Goal: Task Accomplishment & Management: Complete application form

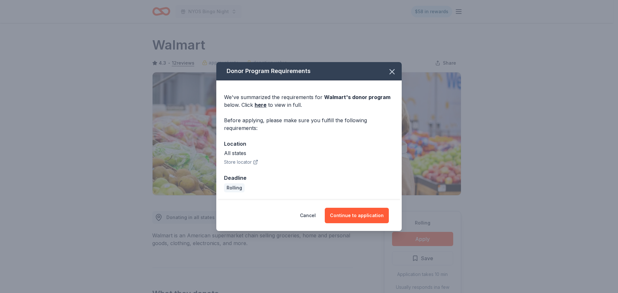
scroll to position [161, 0]
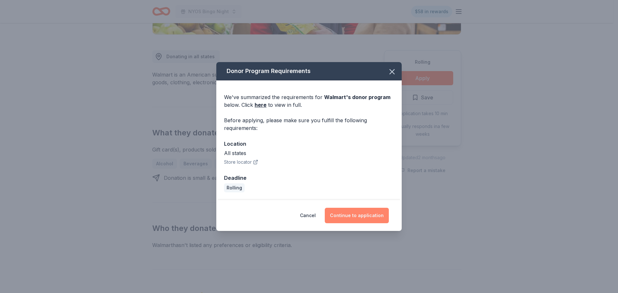
click at [356, 218] on button "Continue to application" at bounding box center [357, 215] width 64 height 15
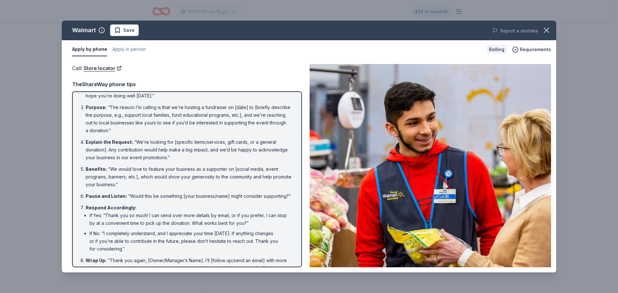
scroll to position [32, 0]
click at [128, 34] on button "Save" at bounding box center [124, 30] width 29 height 12
click at [93, 69] on link "Store locator" at bounding box center [103, 68] width 38 height 8
click at [116, 50] on button "Apply in person" at bounding box center [128, 50] width 33 height 14
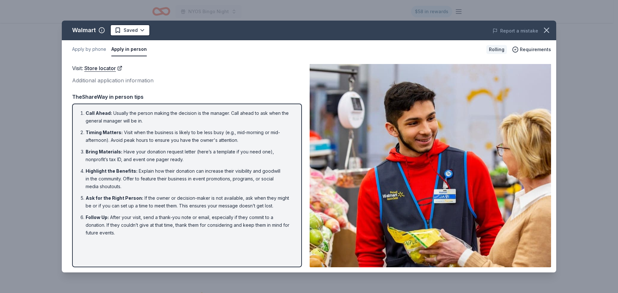
scroll to position [0, 0]
click at [84, 49] on button "Apply by phone" at bounding box center [89, 50] width 34 height 14
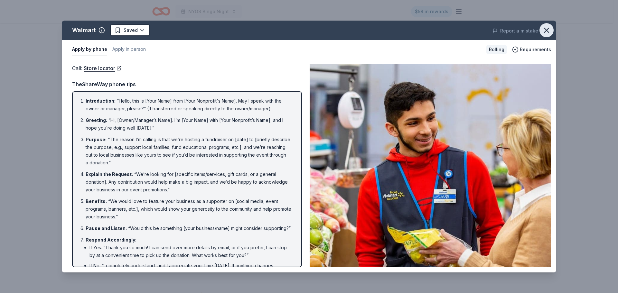
click at [545, 33] on icon "button" at bounding box center [546, 30] width 9 height 9
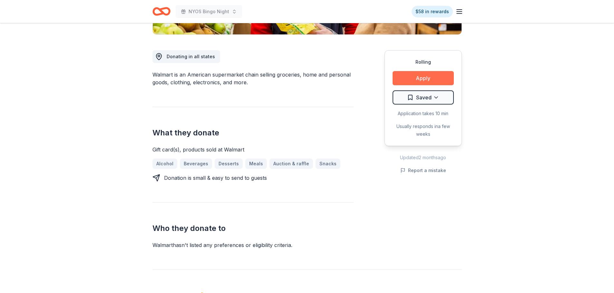
click at [422, 80] on button "Apply" at bounding box center [422, 78] width 61 height 14
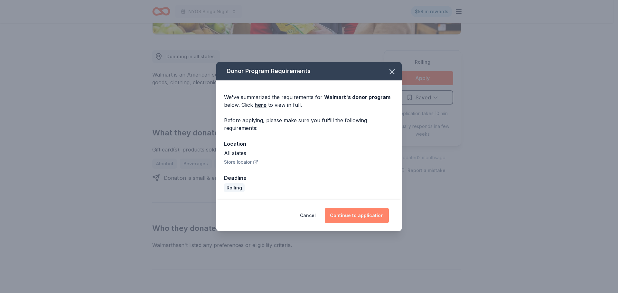
click at [345, 218] on button "Continue to application" at bounding box center [357, 215] width 64 height 15
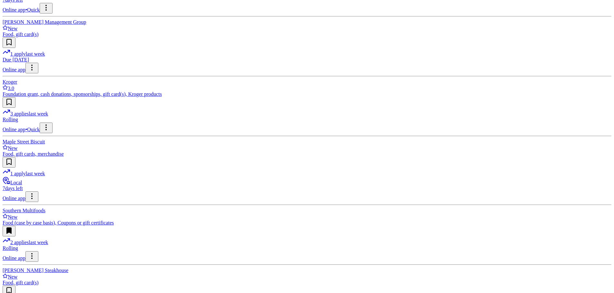
scroll to position [440, 0]
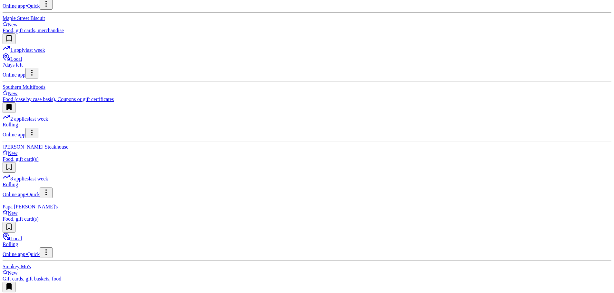
scroll to position [569, 0]
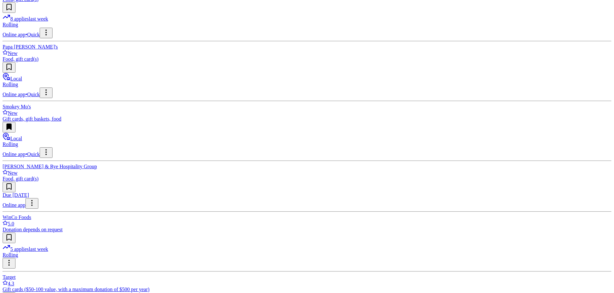
scroll to position [715, 0]
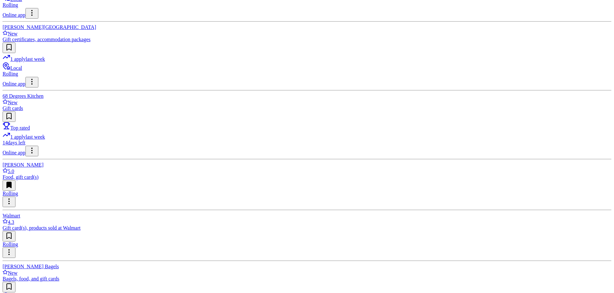
scroll to position [1005, 0]
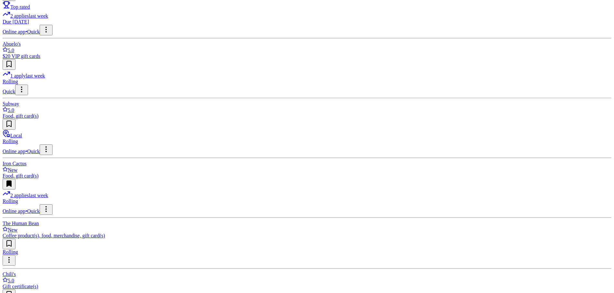
scroll to position [1369, 0]
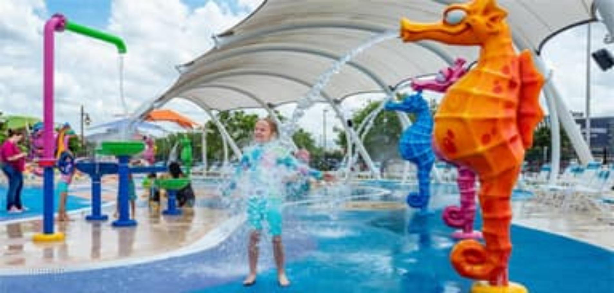
click at [106, 90] on div "Schools" at bounding box center [98, 92] width 15 height 5
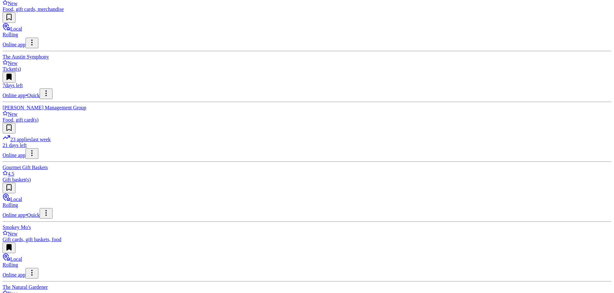
scroll to position [612, 0]
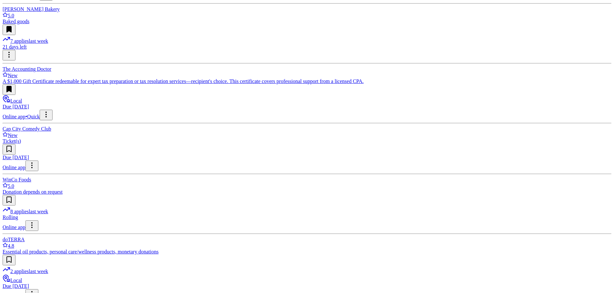
scroll to position [1031, 0]
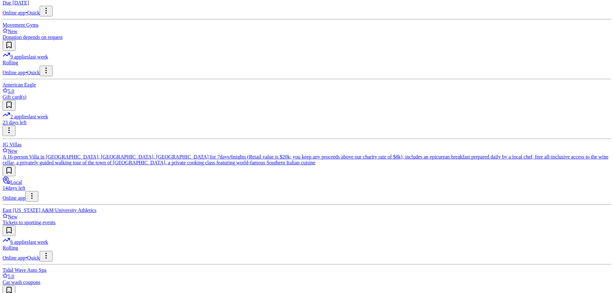
scroll to position [2693, 0]
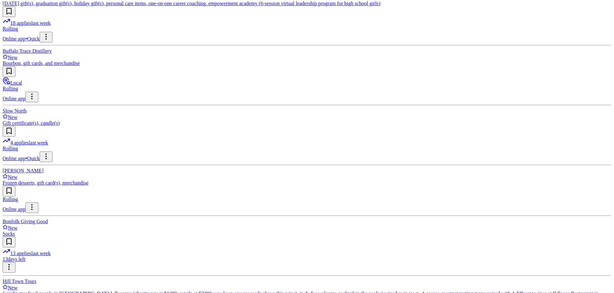
scroll to position [3724, 0]
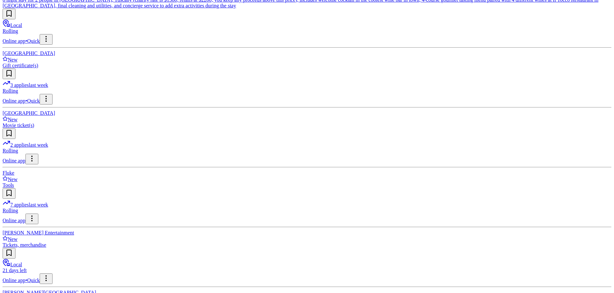
scroll to position [4029, 0]
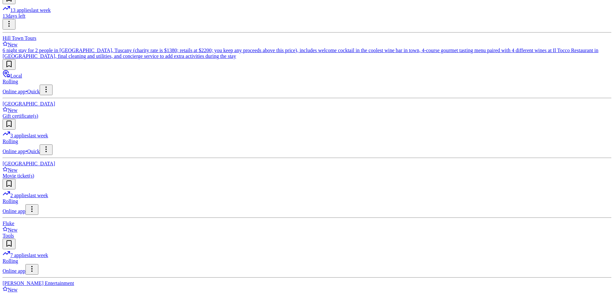
scroll to position [3997, 0]
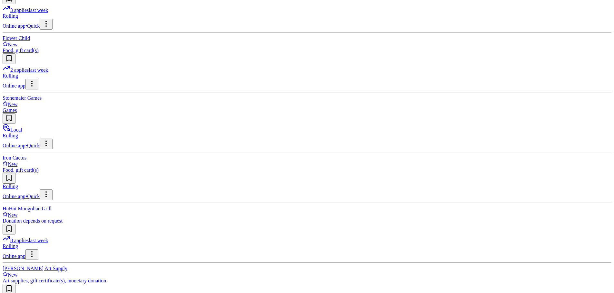
scroll to position [4511, 0]
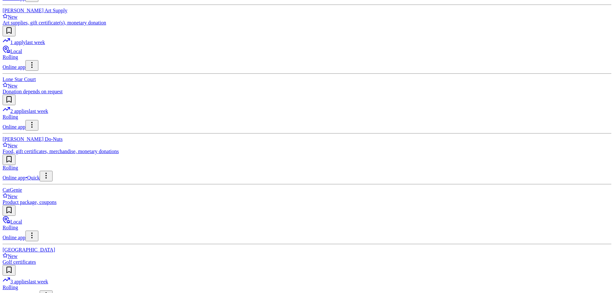
scroll to position [4769, 0]
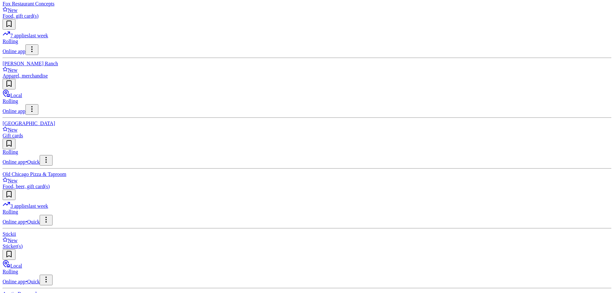
scroll to position [5091, 0]
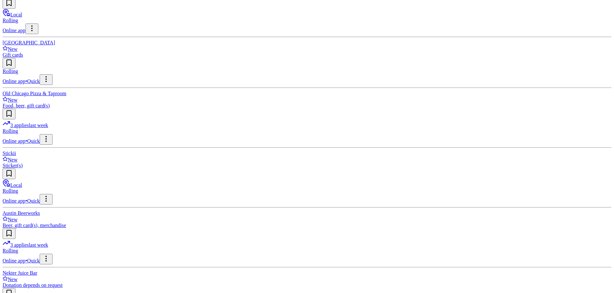
scroll to position [5155, 0]
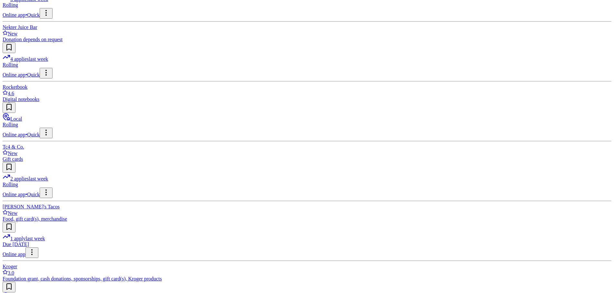
scroll to position [5412, 0]
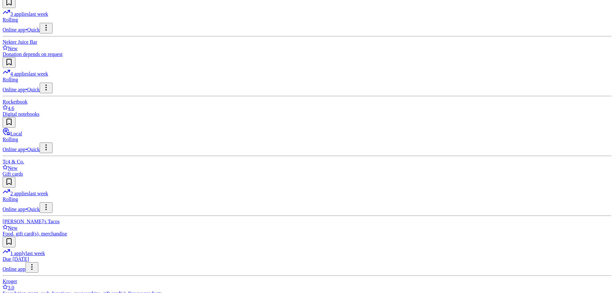
scroll to position [5380, 0]
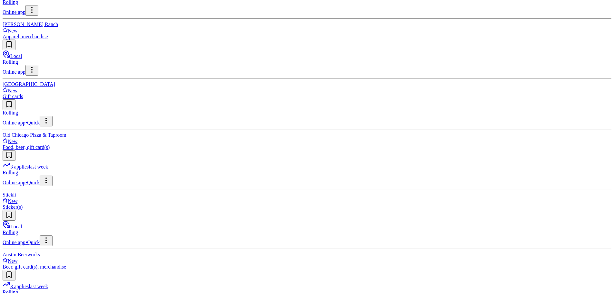
scroll to position [5187, 0]
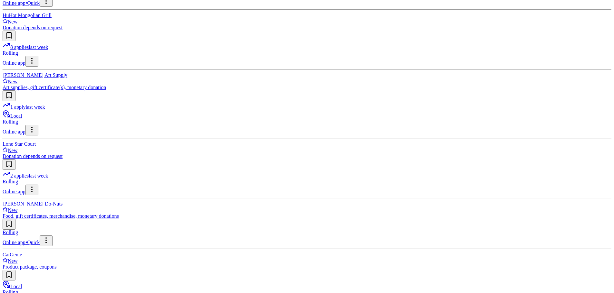
scroll to position [4704, 0]
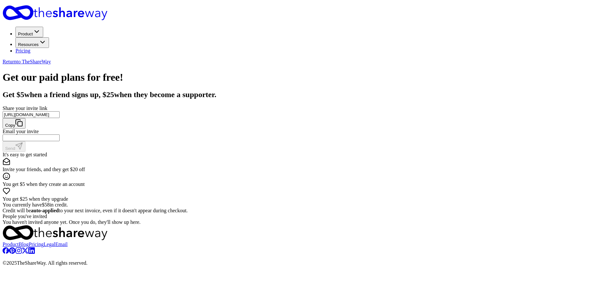
click at [60, 118] on input "Share your invite link" at bounding box center [31, 114] width 57 height 7
click at [107, 14] on icon "Home" at bounding box center [70, 13] width 74 height 13
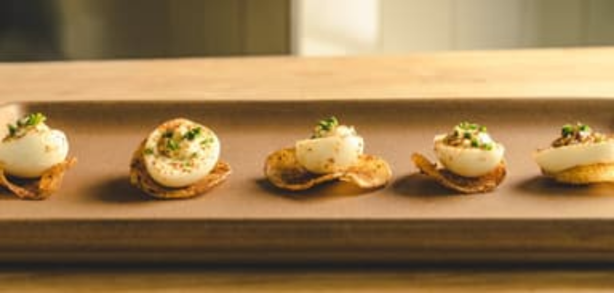
click at [26, 90] on span "event" at bounding box center [20, 87] width 11 height 5
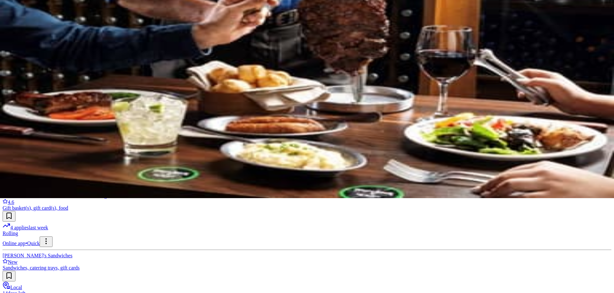
scroll to position [97, 0]
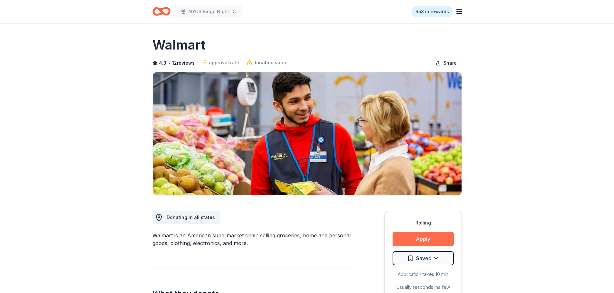
click at [419, 235] on button "Apply" at bounding box center [422, 239] width 61 height 14
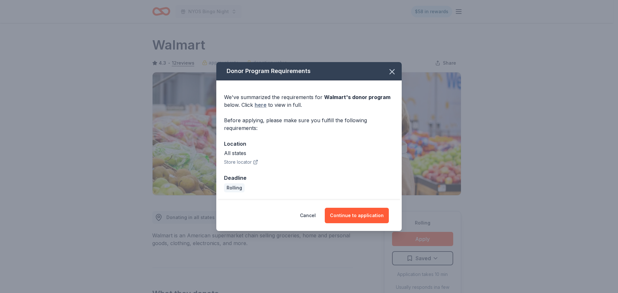
click at [257, 107] on link "here" at bounding box center [261, 105] width 12 height 8
click at [388, 75] on icon "button" at bounding box center [392, 71] width 9 height 9
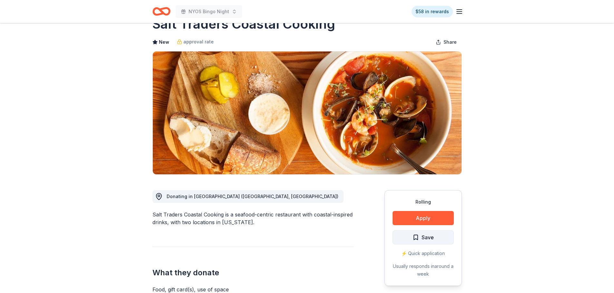
scroll to position [32, 0]
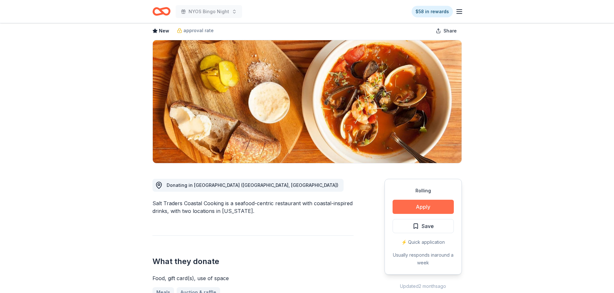
click at [418, 208] on button "Apply" at bounding box center [422, 207] width 61 height 14
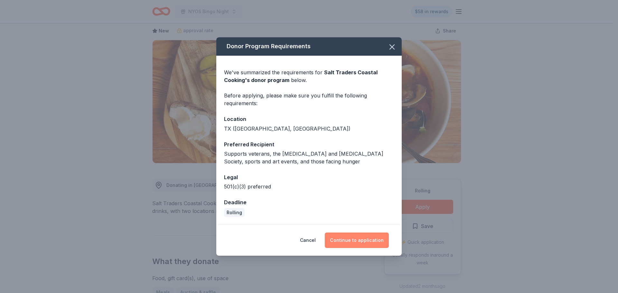
click at [358, 243] on button "Continue to application" at bounding box center [357, 240] width 64 height 15
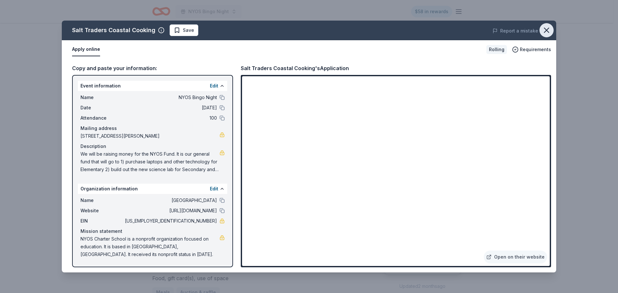
click at [546, 30] on icon "button" at bounding box center [547, 30] width 5 height 5
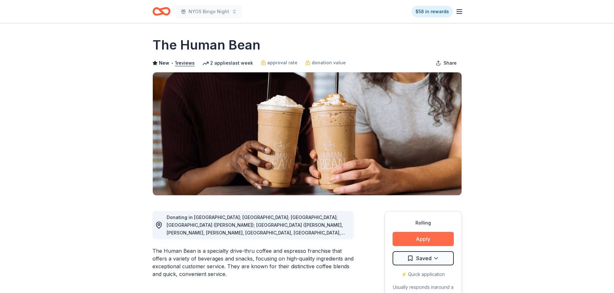
click at [414, 244] on button "Apply" at bounding box center [422, 239] width 61 height 14
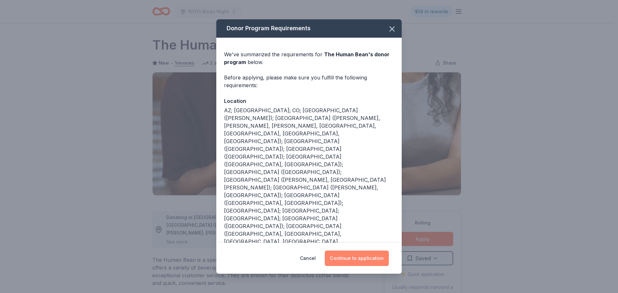
click at [349, 251] on button "Continue to application" at bounding box center [357, 258] width 64 height 15
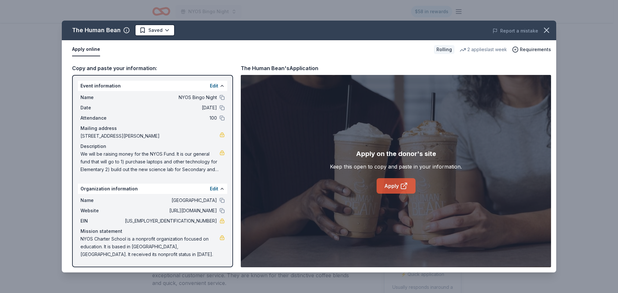
click at [383, 185] on link "Apply" at bounding box center [396, 185] width 39 height 15
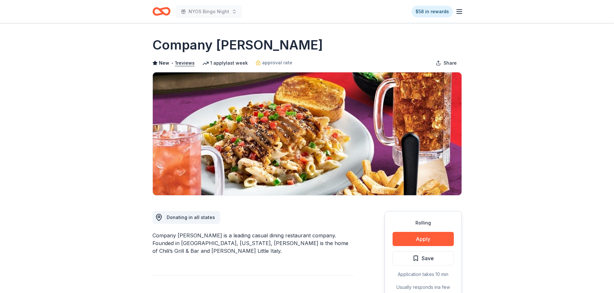
scroll to position [64, 0]
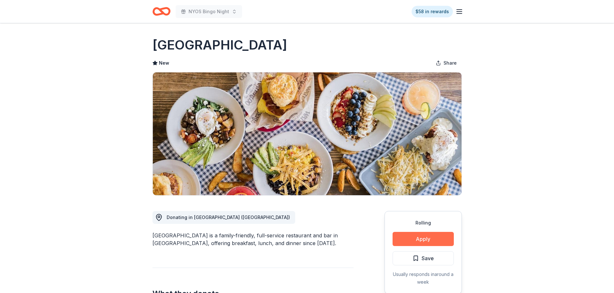
click at [422, 239] on button "Apply" at bounding box center [422, 239] width 61 height 14
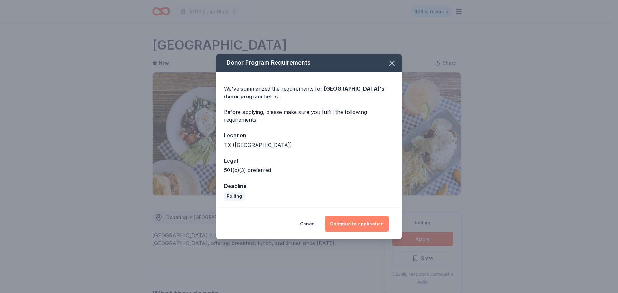
click at [354, 222] on button "Continue to application" at bounding box center [357, 223] width 64 height 15
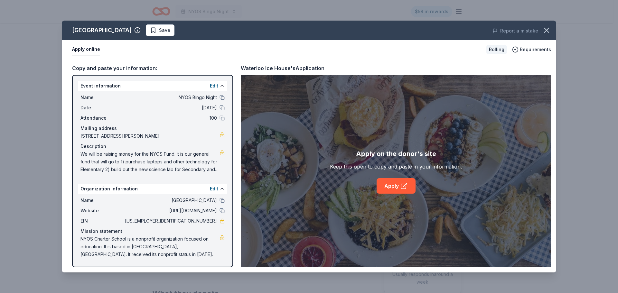
click at [397, 178] on div "Apply on the donor's site Keep this open to copy and paste in your information.…" at bounding box center [396, 171] width 132 height 45
click at [396, 183] on link "Apply" at bounding box center [396, 185] width 39 height 15
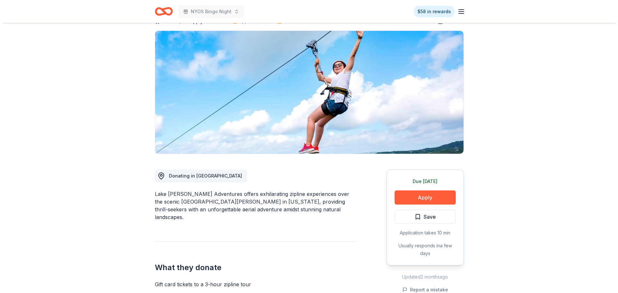
scroll to position [32, 0]
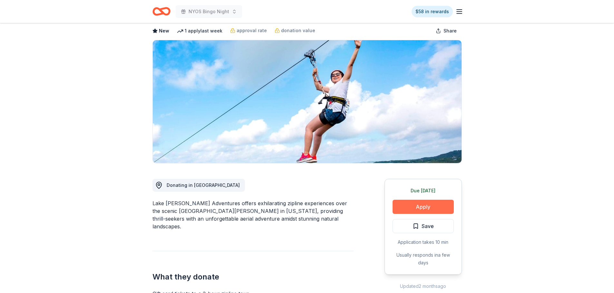
click at [411, 206] on button "Apply" at bounding box center [422, 207] width 61 height 14
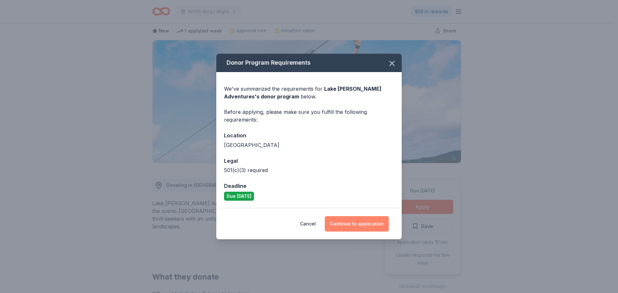
click at [357, 225] on button "Continue to application" at bounding box center [357, 223] width 64 height 15
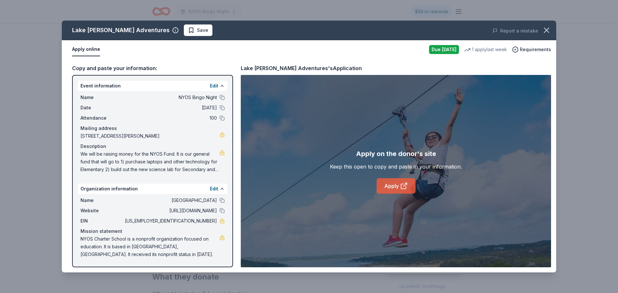
click at [393, 184] on link "Apply" at bounding box center [396, 185] width 39 height 15
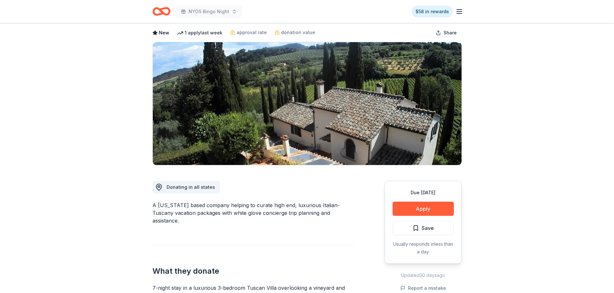
scroll to position [32, 0]
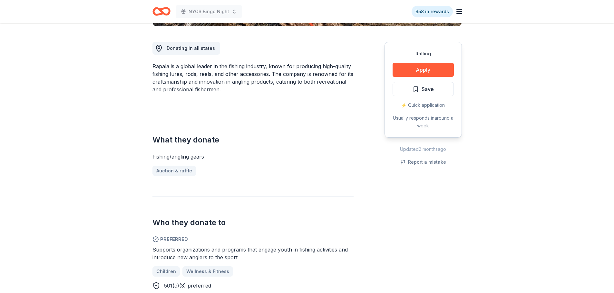
scroll to position [161, 0]
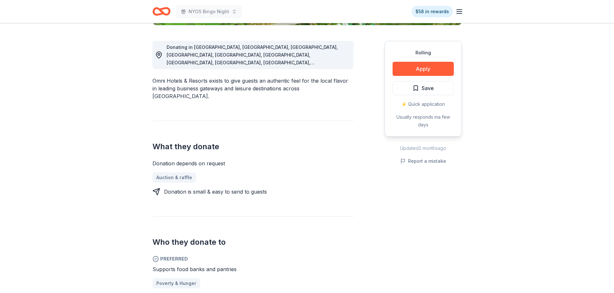
scroll to position [129, 0]
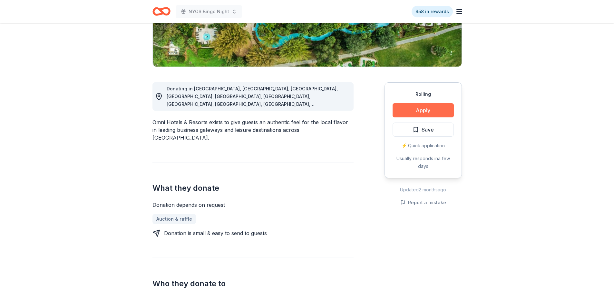
click at [426, 110] on button "Apply" at bounding box center [422, 110] width 61 height 14
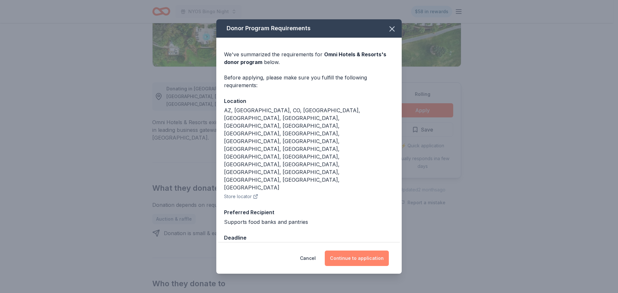
click at [352, 251] on button "Continue to application" at bounding box center [357, 258] width 64 height 15
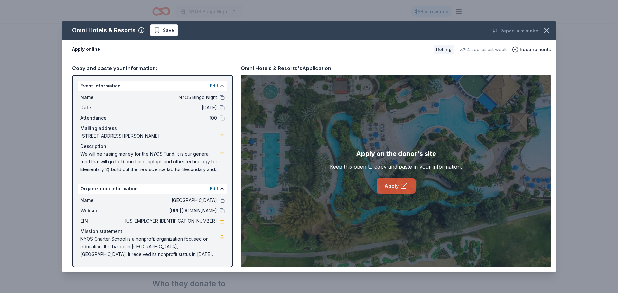
click at [396, 182] on link "Apply" at bounding box center [396, 185] width 39 height 15
click at [546, 29] on icon "button" at bounding box center [546, 30] width 9 height 9
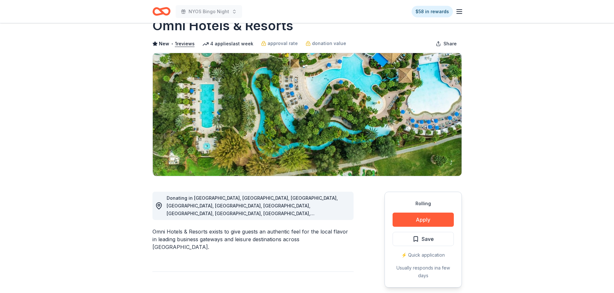
scroll to position [0, 0]
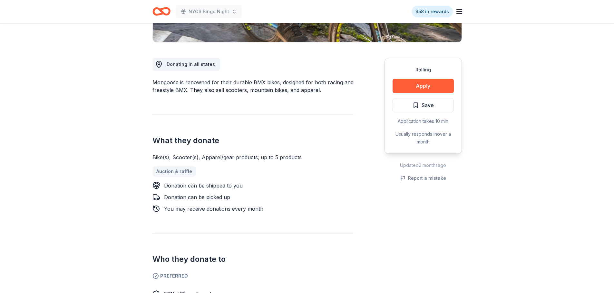
scroll to position [129, 0]
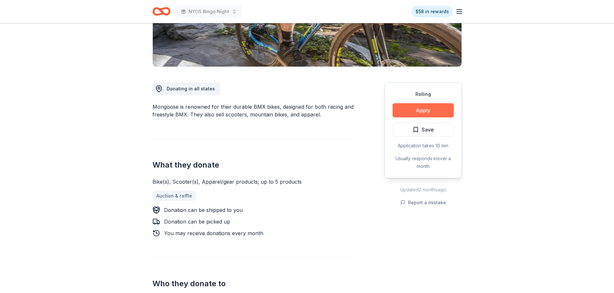
click at [427, 111] on button "Apply" at bounding box center [422, 110] width 61 height 14
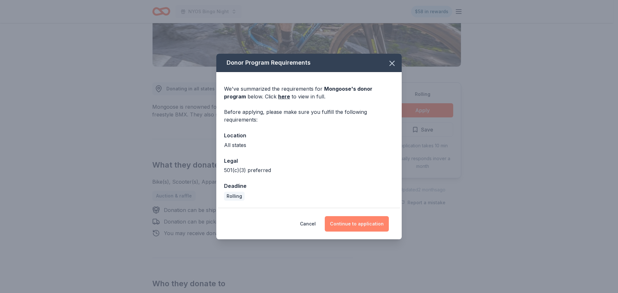
click at [344, 221] on button "Continue to application" at bounding box center [357, 223] width 64 height 15
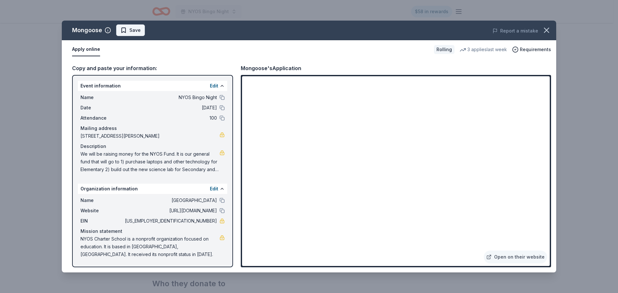
click at [132, 33] on span "Save" at bounding box center [134, 30] width 11 height 8
click at [547, 31] on icon "button" at bounding box center [547, 30] width 5 height 5
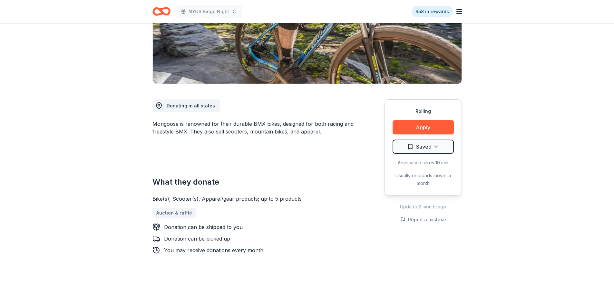
scroll to position [97, 0]
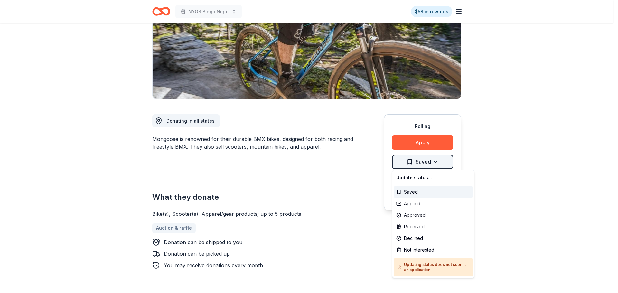
click at [422, 160] on html "NYOS Bingo Night $58 in rewards Rolling Share Mongoose New • 1 reviews 3 applie…" at bounding box center [309, 49] width 618 height 293
click at [407, 194] on div "Saved" at bounding box center [433, 193] width 79 height 12
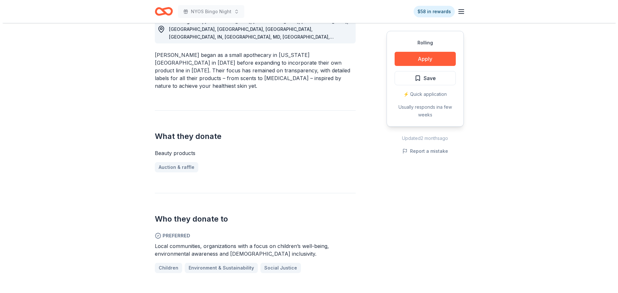
scroll to position [193, 0]
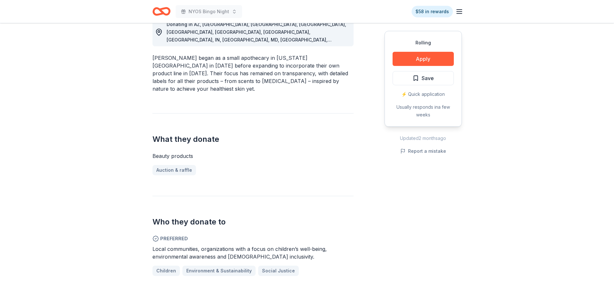
drag, startPoint x: 272, startPoint y: 246, endPoint x: 217, endPoint y: 233, distance: 56.6
click at [218, 245] on div "Local communities, organizations with a focus on children’s well-being, environ…" at bounding box center [252, 260] width 201 height 31
drag, startPoint x: 153, startPoint y: 234, endPoint x: 249, endPoint y: 244, distance: 96.5
click at [203, 246] on span "Local communities, organizations with a focus on children’s well-being, environ…" at bounding box center [239, 253] width 174 height 14
click at [259, 246] on span "Local communities, organizations with a focus on children’s well-being, environ…" at bounding box center [239, 253] width 174 height 14
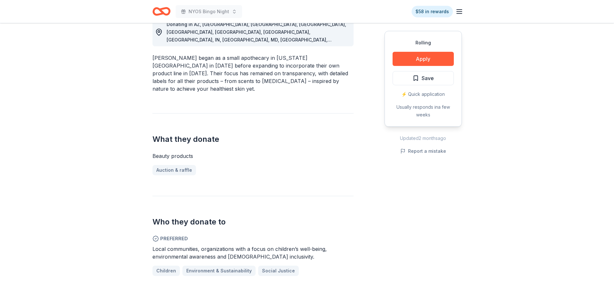
click at [259, 246] on span "Local communities, organizations with a focus on children’s well-being, environ…" at bounding box center [239, 253] width 174 height 14
click at [173, 246] on span "Local communities, organizations with a focus on children’s well-being, environ…" at bounding box center [239, 253] width 174 height 14
drag, startPoint x: 154, startPoint y: 233, endPoint x: 221, endPoint y: 239, distance: 67.2
click at [221, 246] on span "Local communities, organizations with a focus on children’s well-being, environ…" at bounding box center [239, 253] width 174 height 14
drag, startPoint x: 270, startPoint y: 243, endPoint x: 199, endPoint y: 234, distance: 71.1
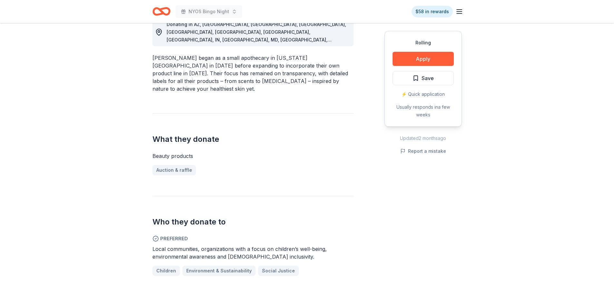
click at [199, 246] on span "Local communities, organizations with a focus on children’s well-being, environ…" at bounding box center [239, 253] width 174 height 14
click at [230, 245] on div "Local communities, organizations with a focus on children’s well-being, environ…" at bounding box center [252, 252] width 201 height 15
click at [426, 60] on button "Apply" at bounding box center [422, 59] width 61 height 14
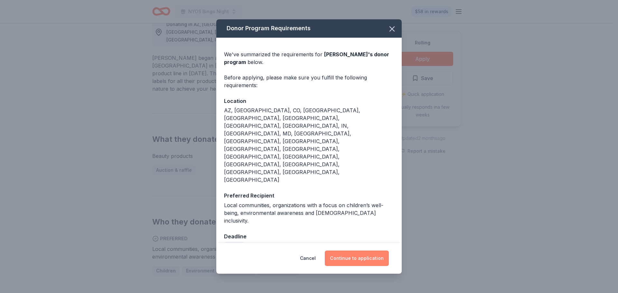
click at [355, 251] on button "Continue to application" at bounding box center [357, 258] width 64 height 15
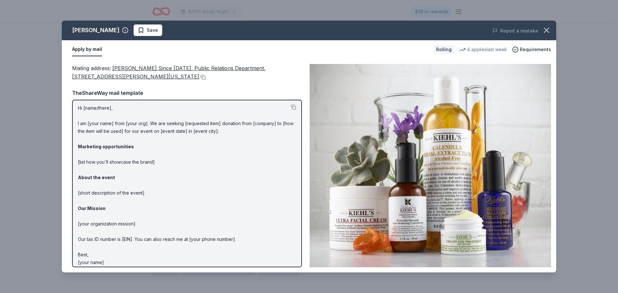
scroll to position [0, 0]
click at [291, 107] on button at bounding box center [293, 108] width 5 height 5
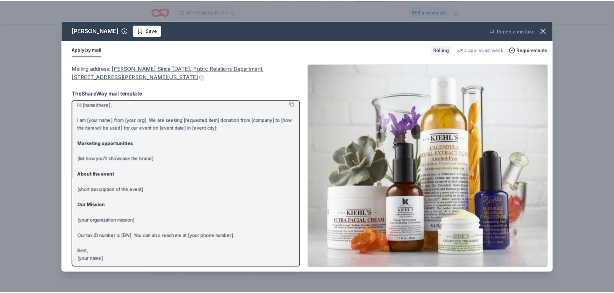
scroll to position [6, 0]
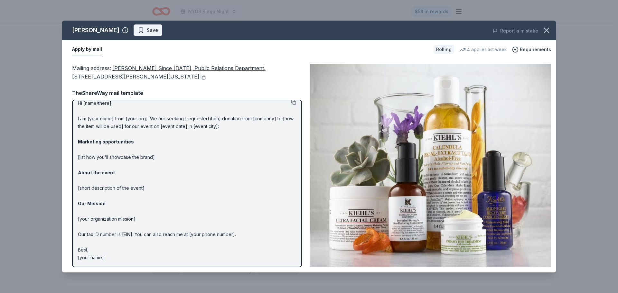
click at [138, 29] on span "Save" at bounding box center [148, 30] width 20 height 8
drag, startPoint x: 114, startPoint y: 69, endPoint x: 119, endPoint y: 76, distance: 8.4
click at [119, 76] on span "Kiehl's Since 1851, Public Relations Department, 435 Hudson St 5th Floor, New Y…" at bounding box center [169, 72] width 194 height 15
click at [119, 69] on span "Kiehl's Since 1851, Public Relations Department, 435 Hudson St 5th Floor, New Y…" at bounding box center [169, 72] width 194 height 15
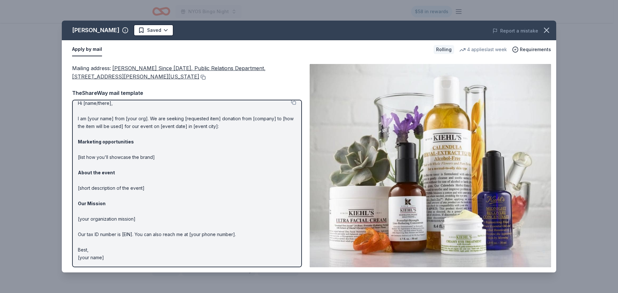
click at [199, 77] on button at bounding box center [202, 77] width 6 height 5
drag, startPoint x: 78, startPoint y: 103, endPoint x: 90, endPoint y: 163, distance: 61.3
click at [90, 163] on p "Hi [name/there], I am [your name] from [your org]. We are seeking [requested it…" at bounding box center [187, 181] width 218 height 162
click at [78, 104] on p "Hi [name/there], I am [your name] from [your org]. We are seeking [requested it…" at bounding box center [187, 181] width 218 height 162
click at [548, 27] on icon "button" at bounding box center [546, 30] width 9 height 9
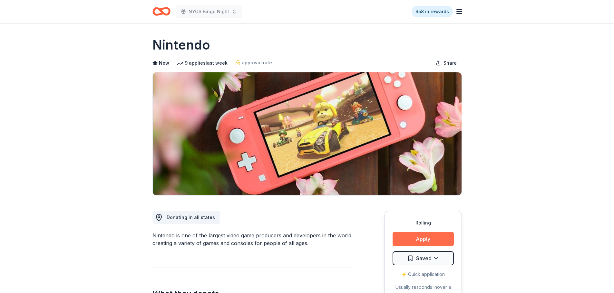
click at [411, 240] on button "Apply" at bounding box center [422, 239] width 61 height 14
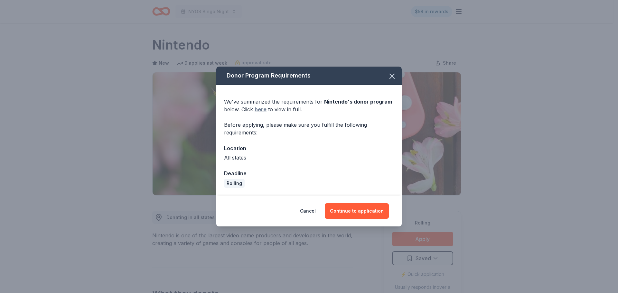
click at [259, 110] on link "here" at bounding box center [261, 110] width 12 height 8
click at [344, 210] on button "Continue to application" at bounding box center [357, 211] width 64 height 15
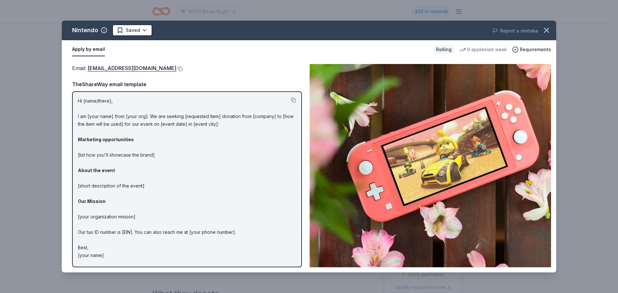
click at [544, 29] on icon "button" at bounding box center [546, 30] width 9 height 9
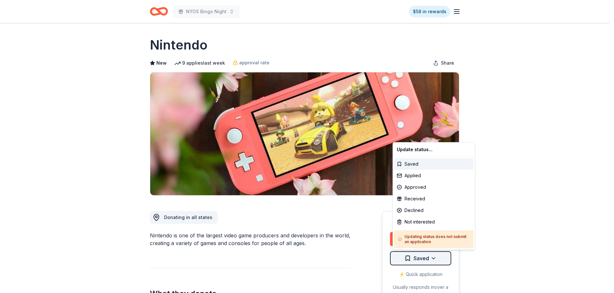
click at [413, 257] on html "NYOS Bingo Night $58 in rewards Rolling Share Nintendo New 9 applies last week …" at bounding box center [307, 146] width 614 height 293
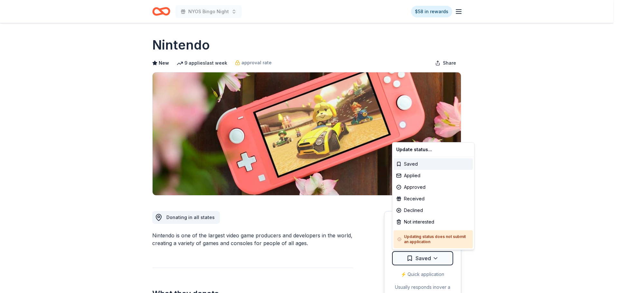
drag, startPoint x: 91, startPoint y: 61, endPoint x: 114, endPoint y: 32, distance: 36.7
click at [92, 61] on html "NYOS Bingo Night $58 in rewards Rolling Share Nintendo New 9 applies last week …" at bounding box center [309, 146] width 618 height 293
